Goal: Transaction & Acquisition: Subscribe to service/newsletter

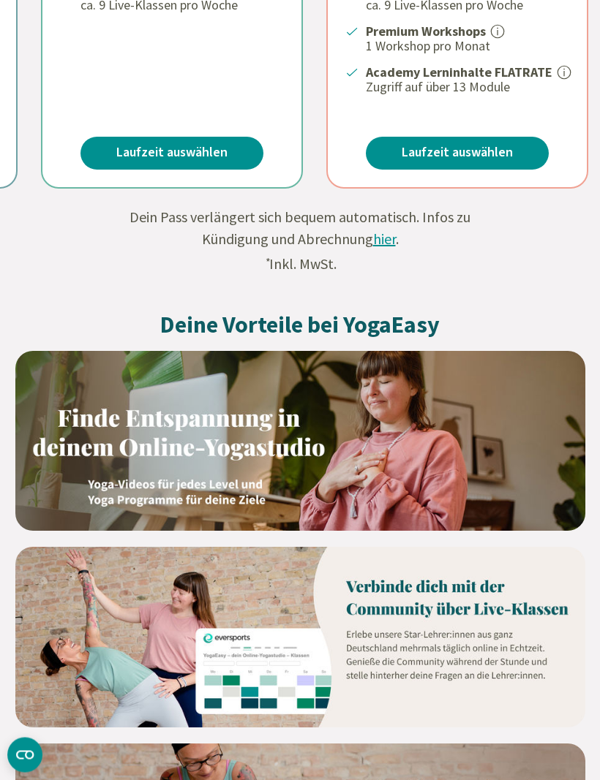
scroll to position [691, 0]
click at [489, 149] on link "Laufzeit auswählen" at bounding box center [457, 153] width 183 height 33
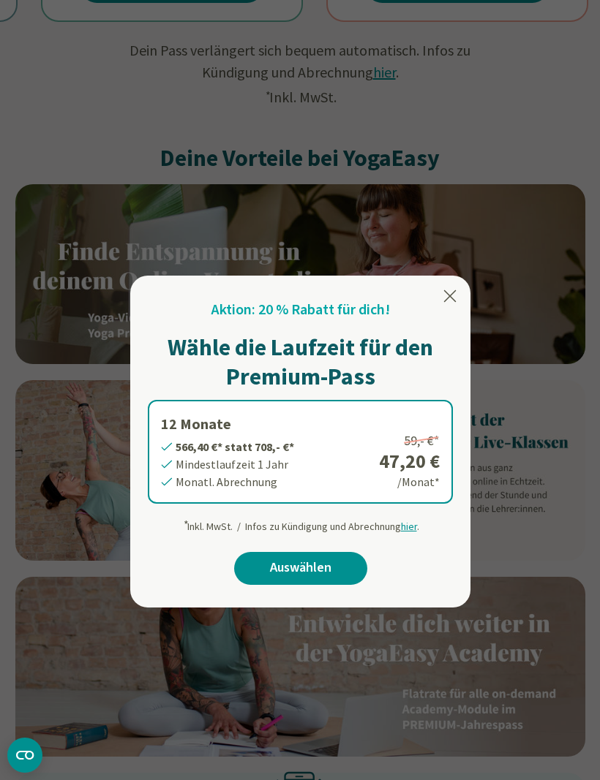
scroll to position [847, 0]
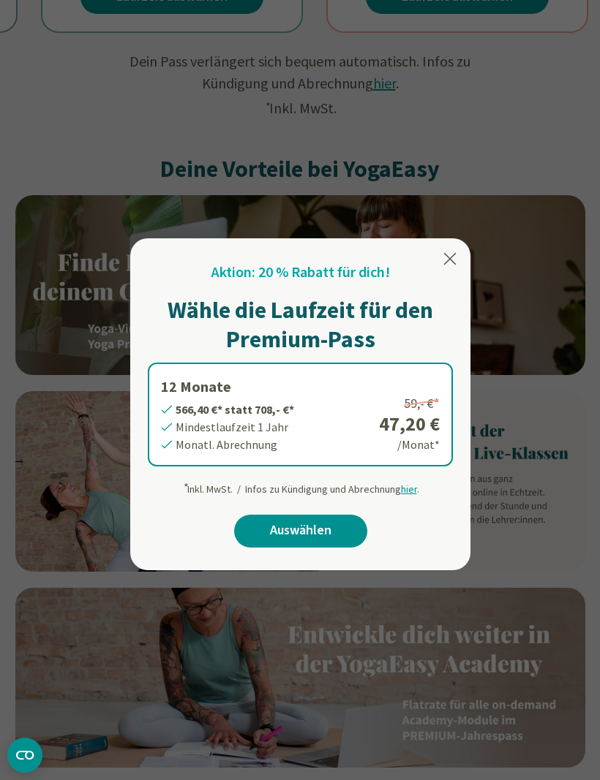
click at [454, 254] on icon at bounding box center [450, 259] width 12 height 12
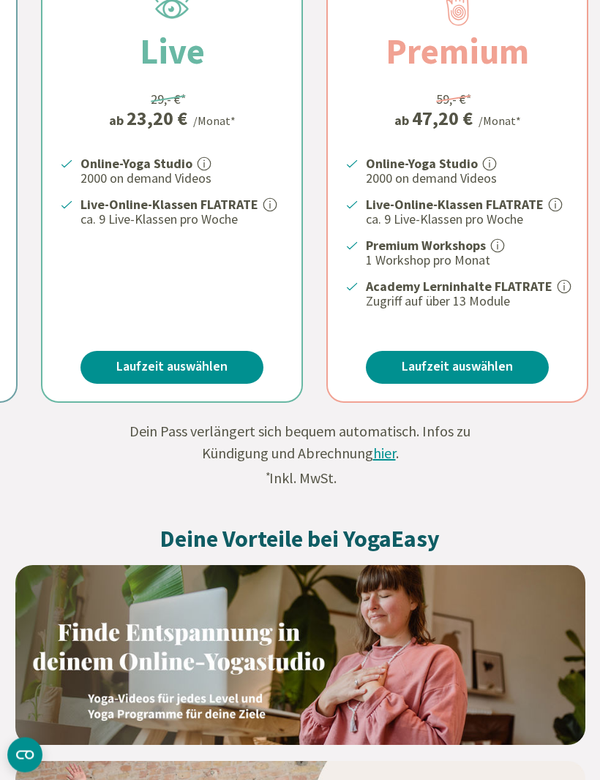
scroll to position [472, 0]
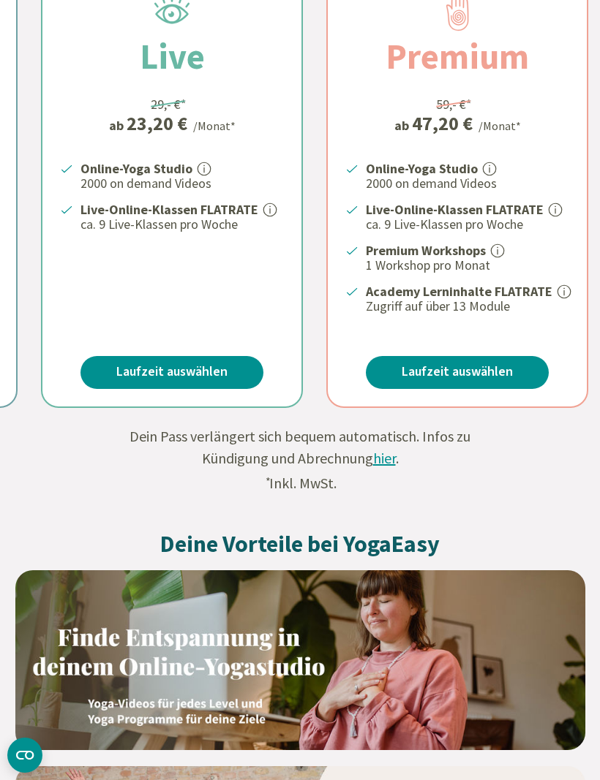
click at [485, 364] on link "Laufzeit auswählen" at bounding box center [457, 372] width 183 height 33
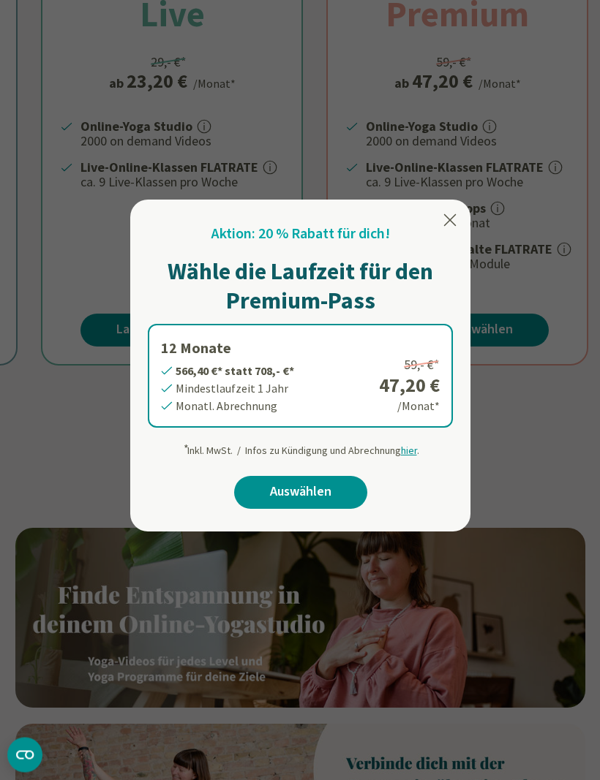
scroll to position [514, 0]
click at [328, 481] on link "Auswählen" at bounding box center [300, 492] width 133 height 33
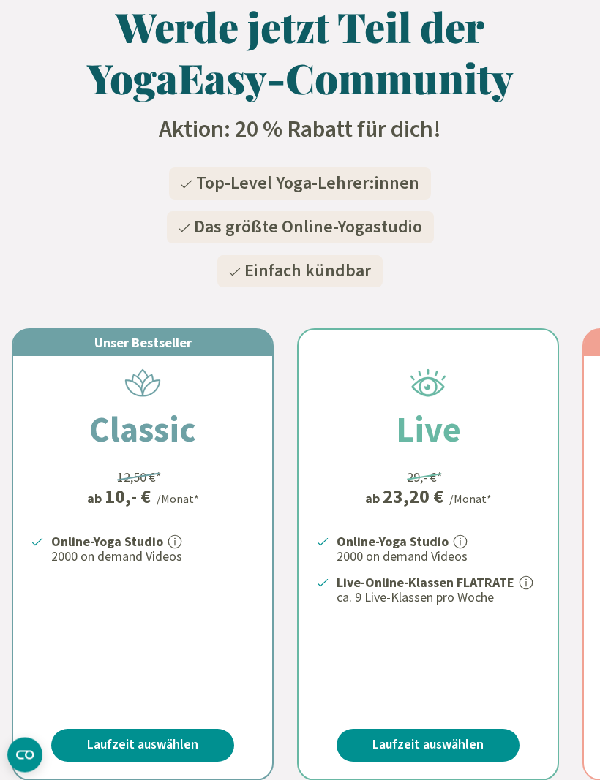
scroll to position [113, 0]
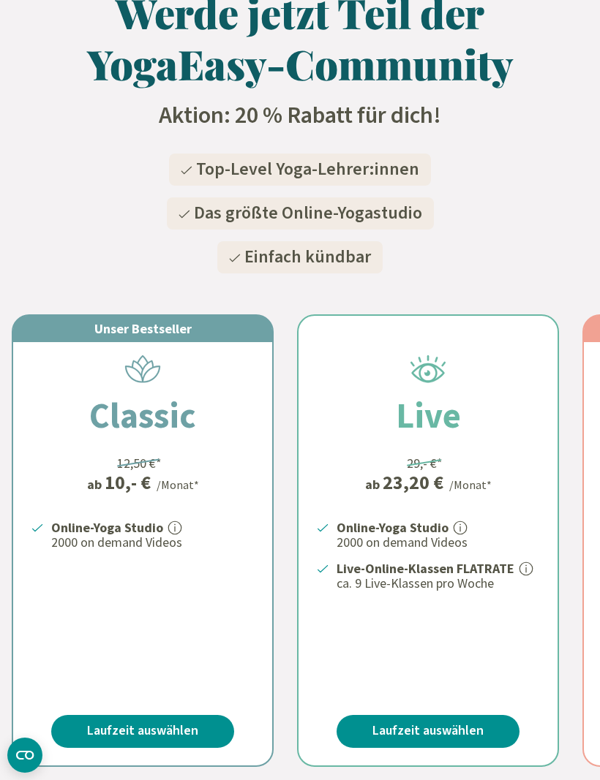
click at [225, 216] on span "Das größte Online-Yogastudio" at bounding box center [308, 213] width 228 height 26
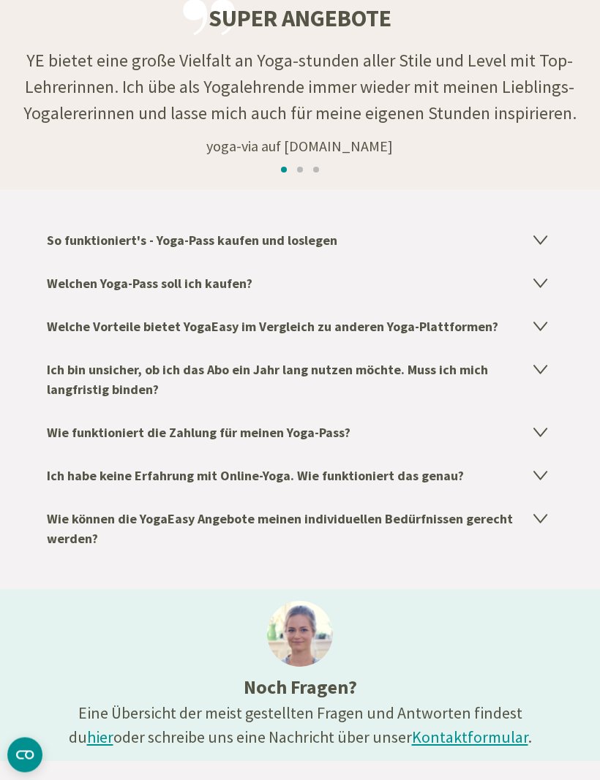
scroll to position [2027, 0]
click at [81, 294] on h4 "Welchen Yoga-Pass soll ich kaufen?" at bounding box center [300, 283] width 506 height 43
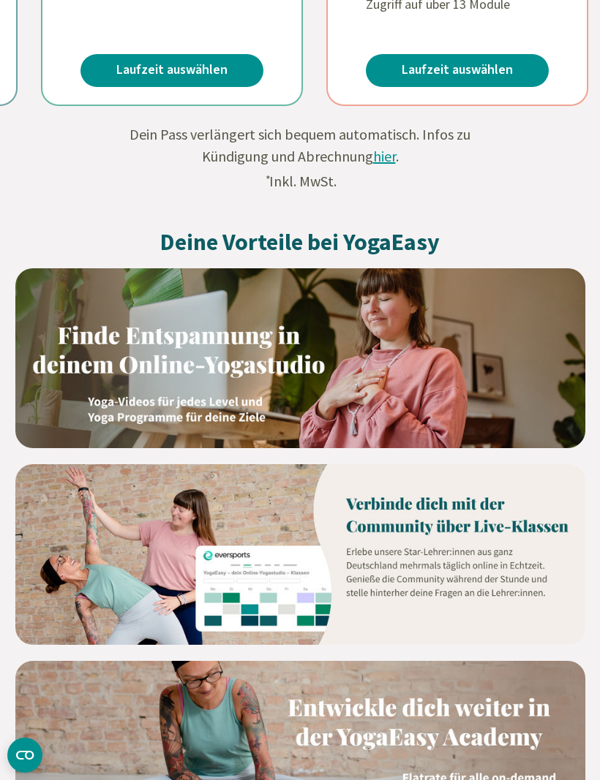
scroll to position [796, 0]
